Goal: Task Accomplishment & Management: Manage account settings

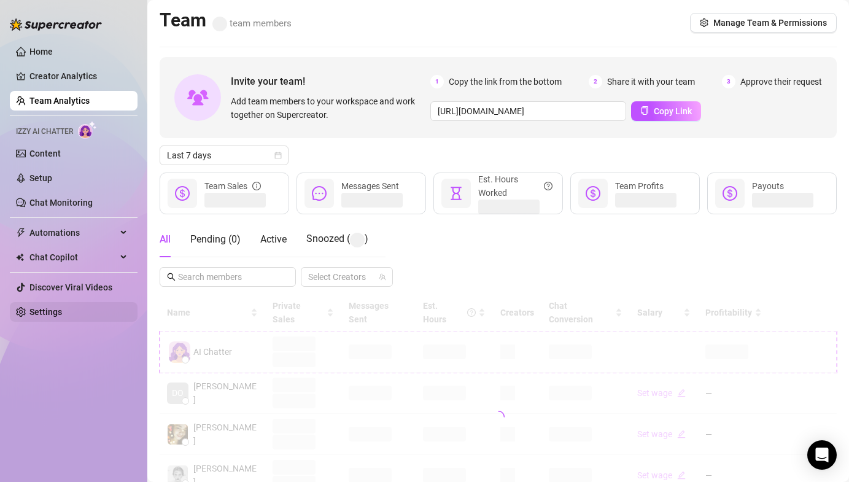
click at [49, 307] on link "Settings" at bounding box center [45, 312] width 33 height 10
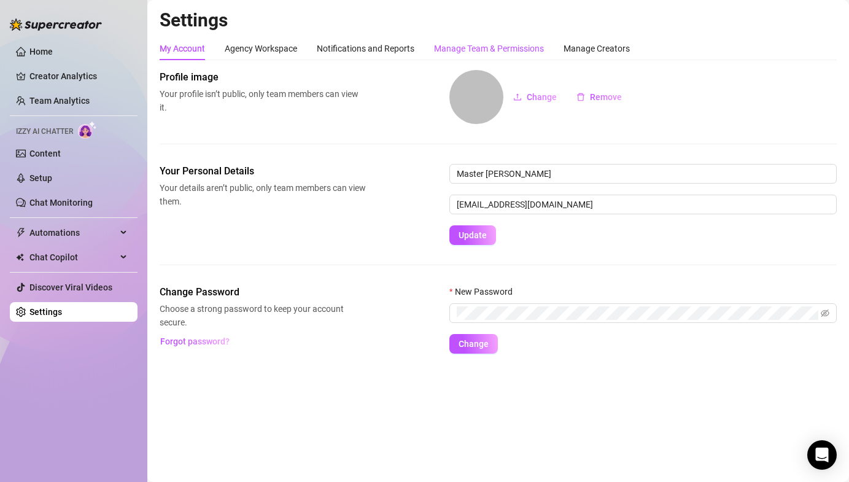
click at [520, 43] on div "Manage Team & Permissions" at bounding box center [489, 49] width 110 height 14
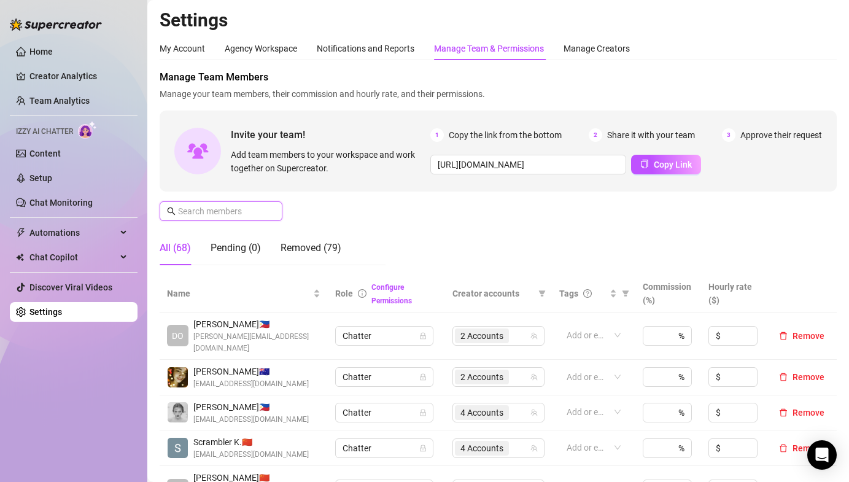
click at [205, 214] on input "text" at bounding box center [221, 211] width 87 height 14
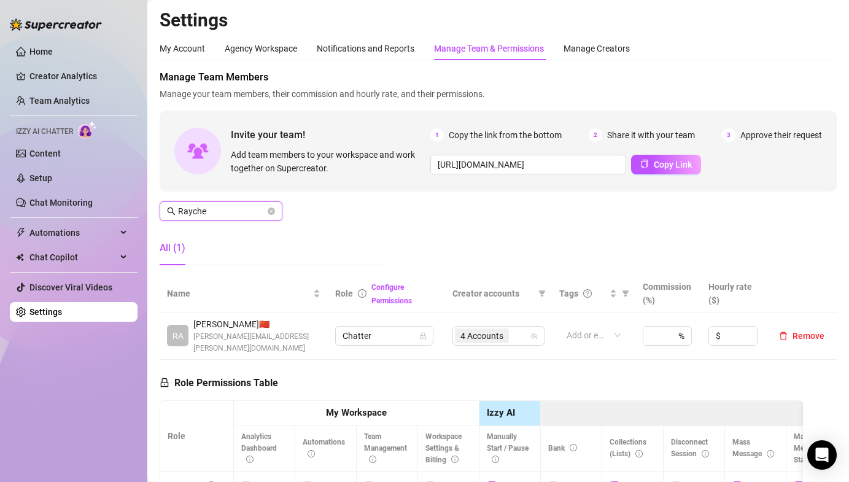
click at [464, 329] on span "4 Accounts" at bounding box center [481, 336] width 43 height 14
type input "Rayche"
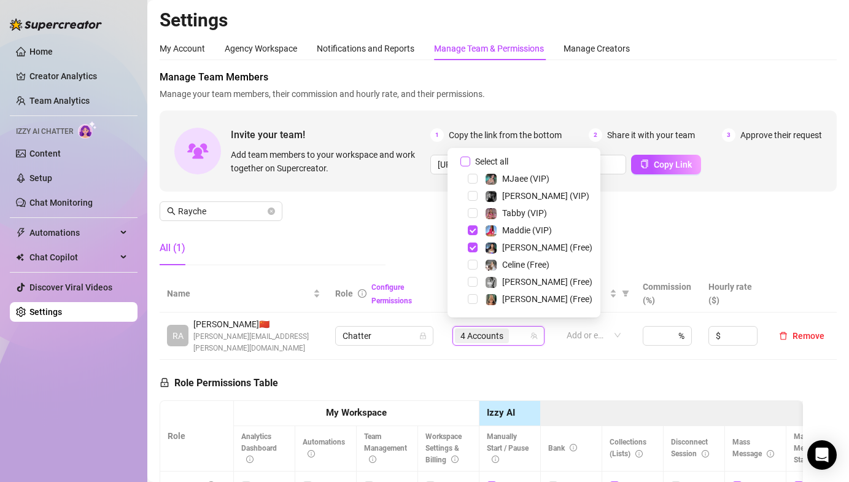
click at [466, 161] on input "Select all" at bounding box center [465, 162] width 10 height 10
checkbox input "false"
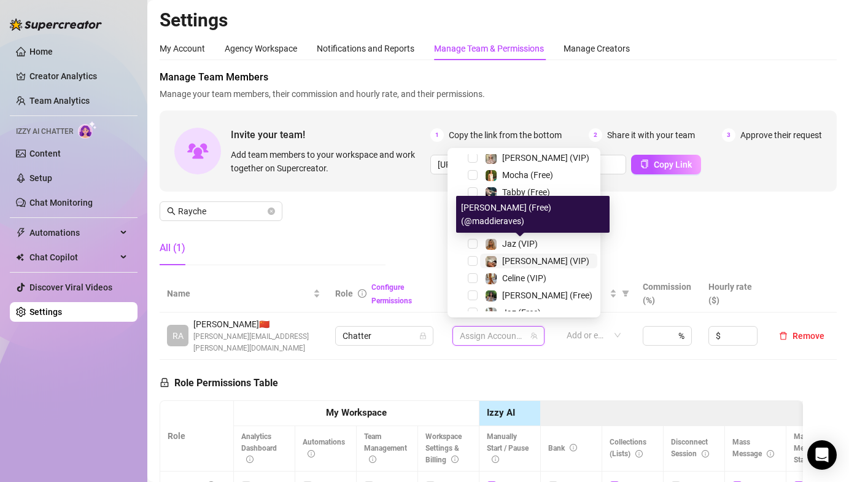
scroll to position [187, 0]
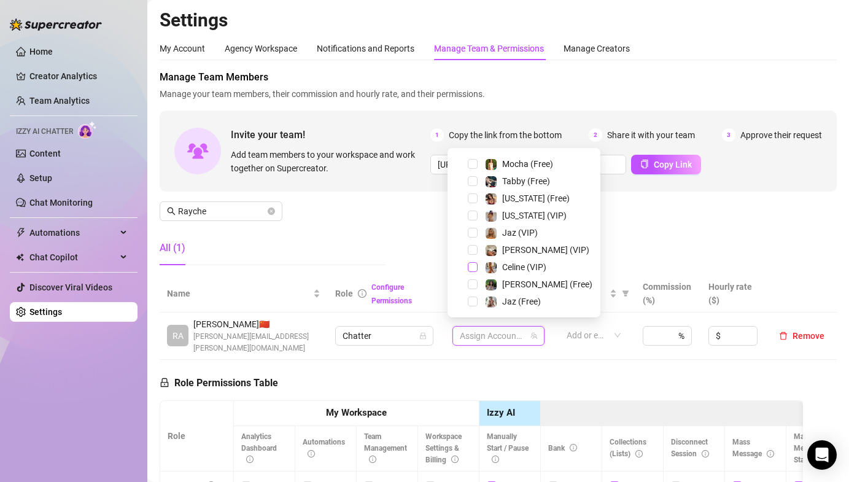
click at [470, 265] on span "Select tree node" at bounding box center [473, 267] width 10 height 10
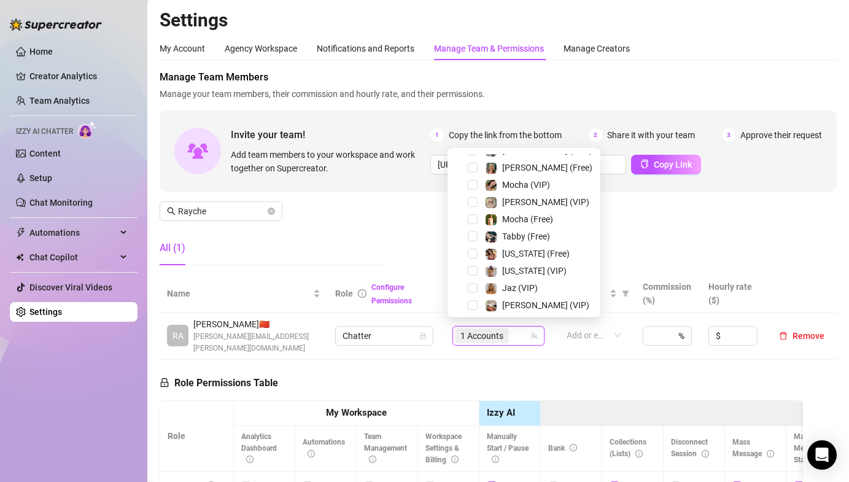
scroll to position [26, 0]
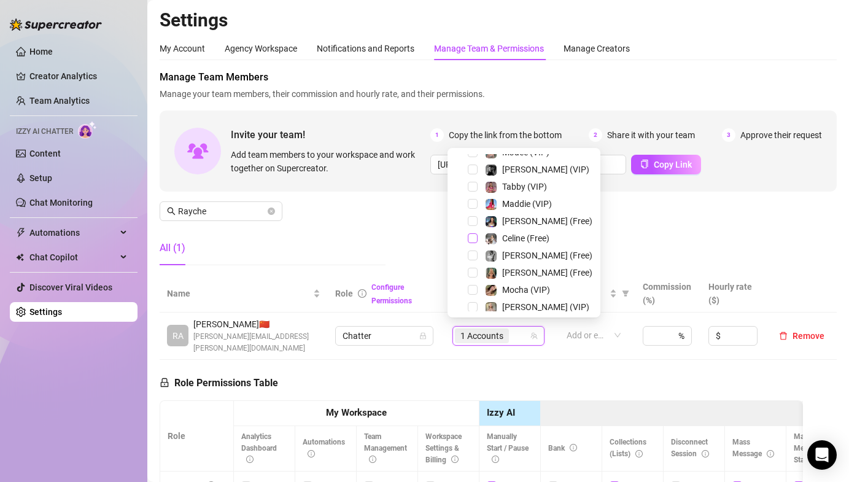
click at [474, 236] on span "Select tree node" at bounding box center [473, 238] width 10 height 10
click at [684, 229] on div "Manage Team Members Manage your team members, their commission and hourly rate,…" at bounding box center [498, 172] width 677 height 205
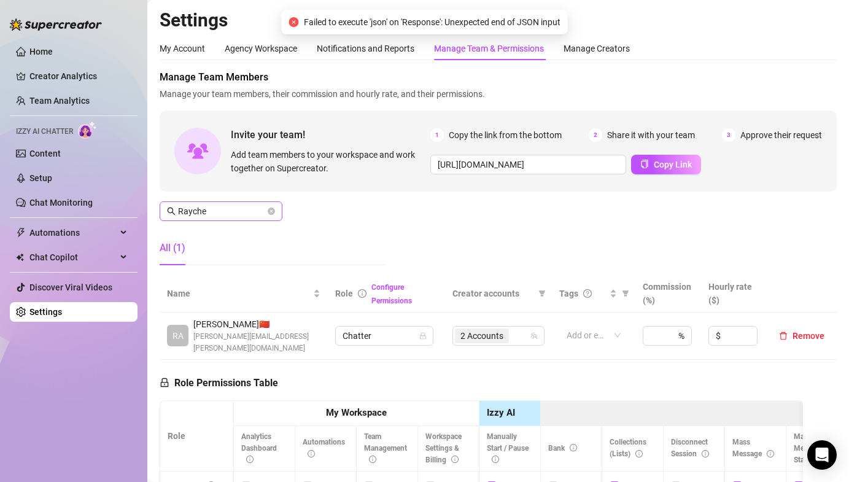
click at [217, 203] on span "Rayche" at bounding box center [221, 211] width 123 height 20
click at [217, 209] on input "Rayche" at bounding box center [221, 211] width 87 height 14
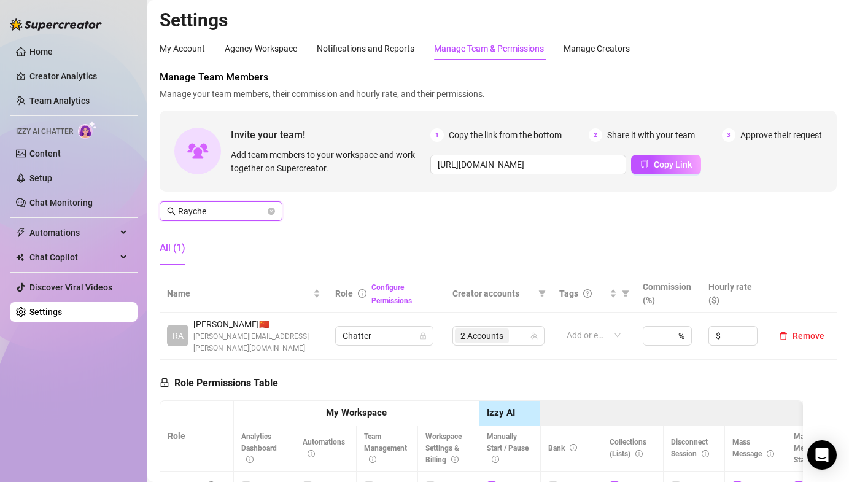
click at [217, 209] on input "Rayche" at bounding box center [221, 211] width 87 height 14
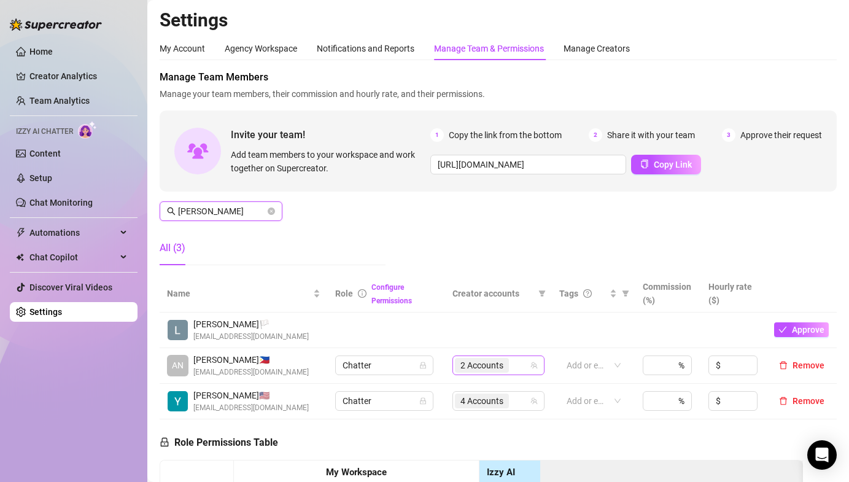
click at [480, 364] on span "2 Accounts" at bounding box center [481, 366] width 43 height 14
type input "[PERSON_NAME]"
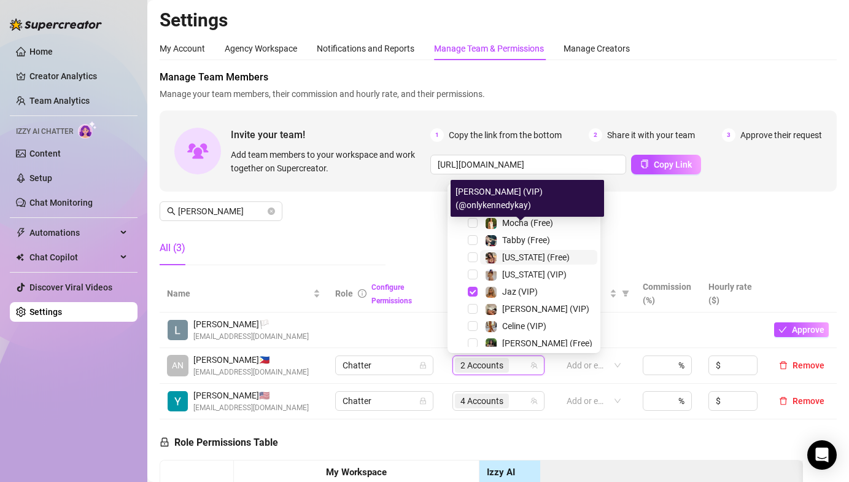
scroll to position [187, 0]
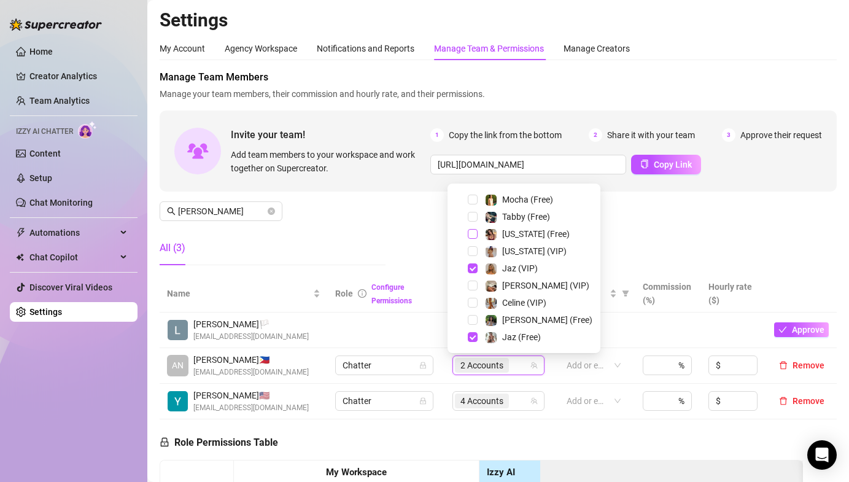
click at [477, 232] on span "Select tree node" at bounding box center [473, 234] width 10 height 10
click at [472, 252] on span "Select tree node" at bounding box center [473, 251] width 10 height 10
click at [472, 274] on div "Jaz (VIP)" at bounding box center [524, 268] width 147 height 15
click at [472, 269] on span "Select tree node" at bounding box center [473, 268] width 10 height 10
click at [476, 332] on span "Select tree node" at bounding box center [473, 337] width 10 height 10
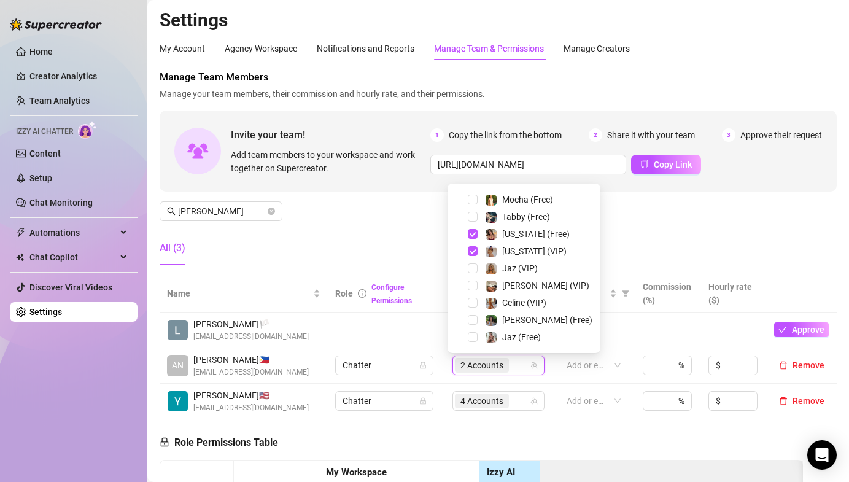
click at [662, 234] on div "Manage Team Members Manage your team members, their commission and hourly rate,…" at bounding box center [498, 172] width 677 height 205
